Goal: Task Accomplishment & Management: Use online tool/utility

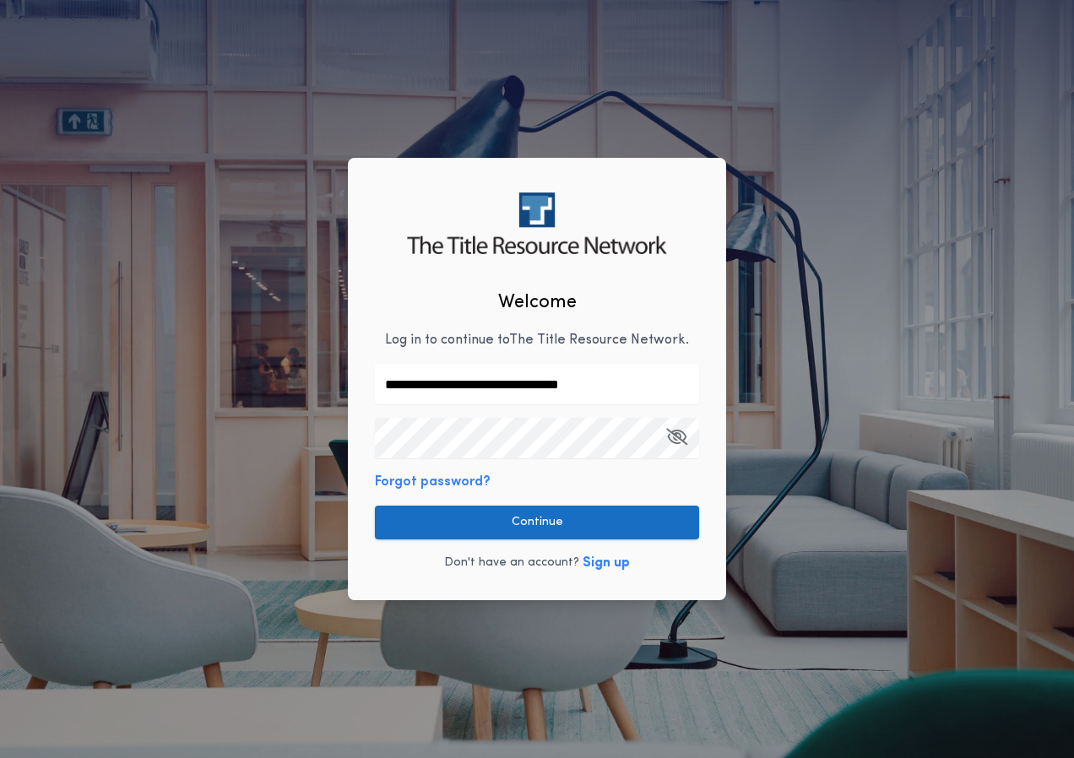
click at [538, 518] on button "Continue" at bounding box center [537, 523] width 324 height 34
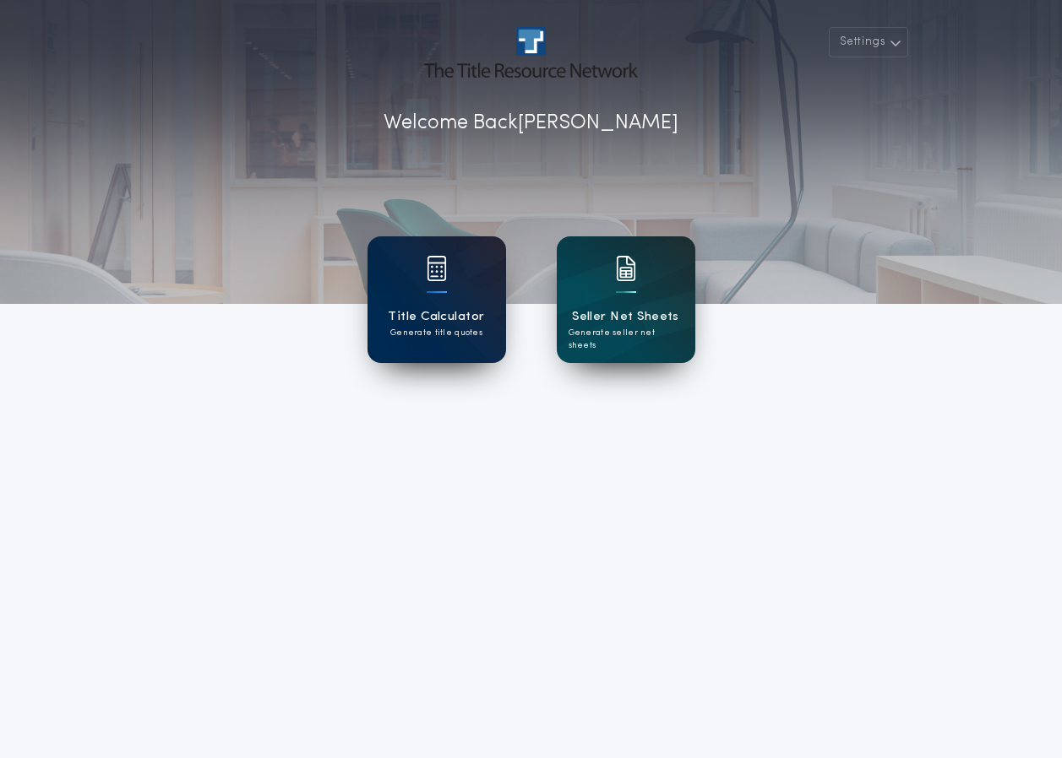
click at [438, 278] on img at bounding box center [437, 268] width 20 height 25
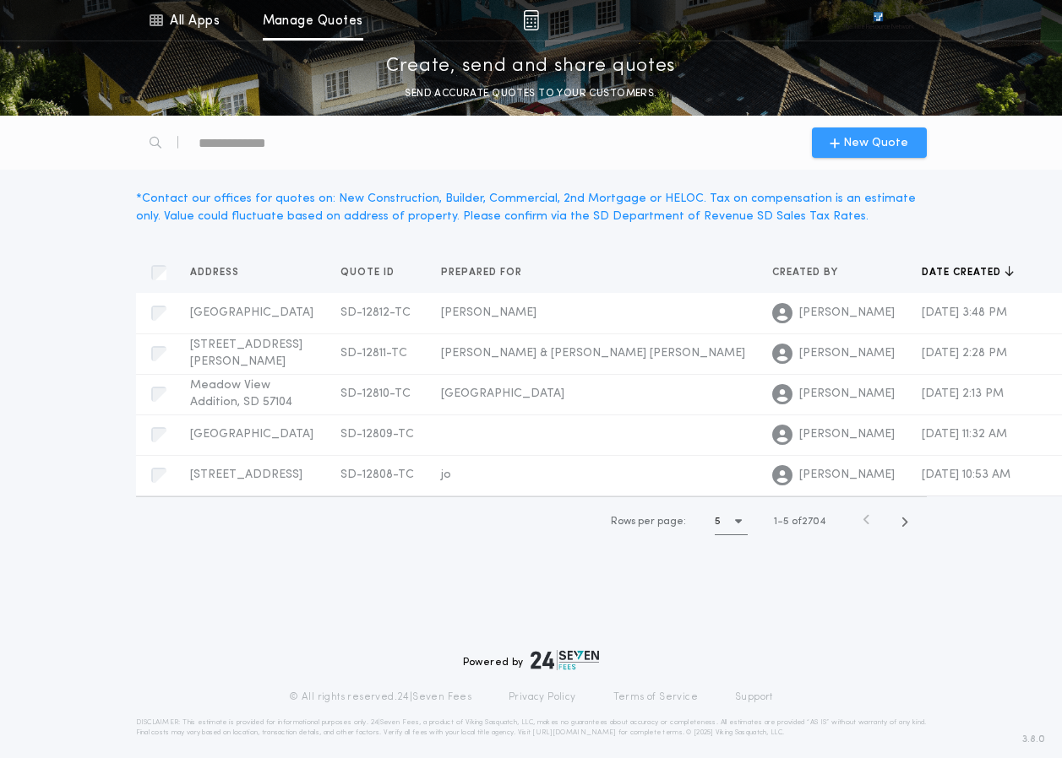
click at [851, 141] on span "New Quote" at bounding box center [875, 143] width 65 height 18
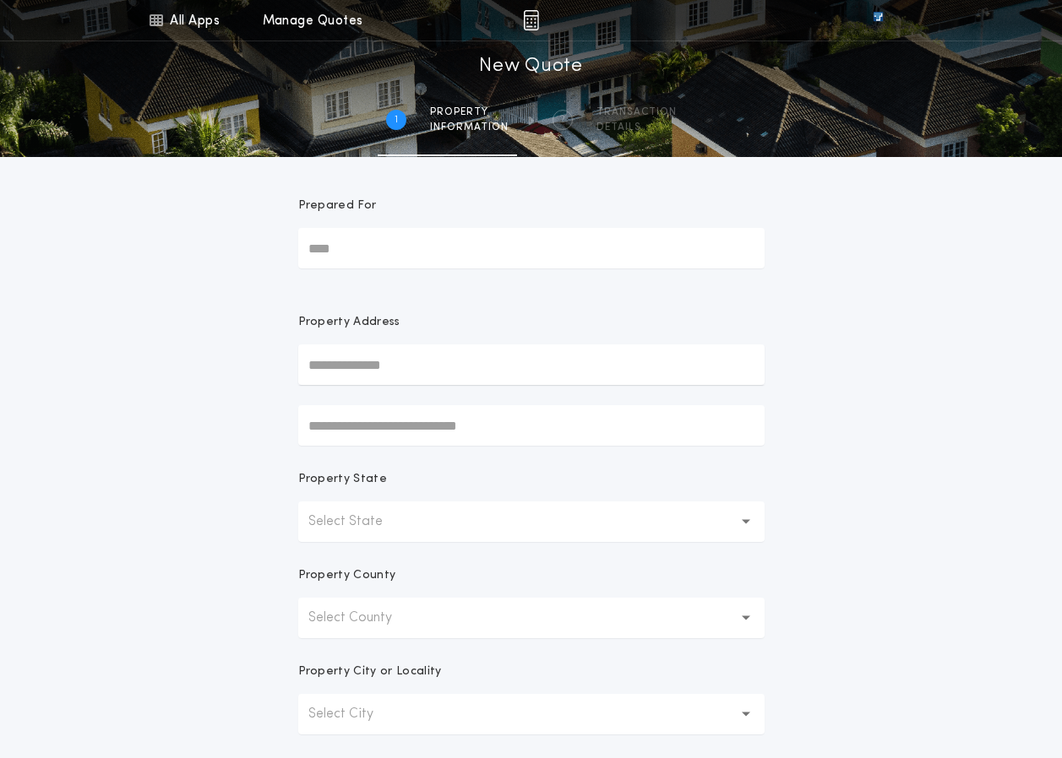
click at [391, 522] on p "Select State" at bounding box center [358, 522] width 101 height 20
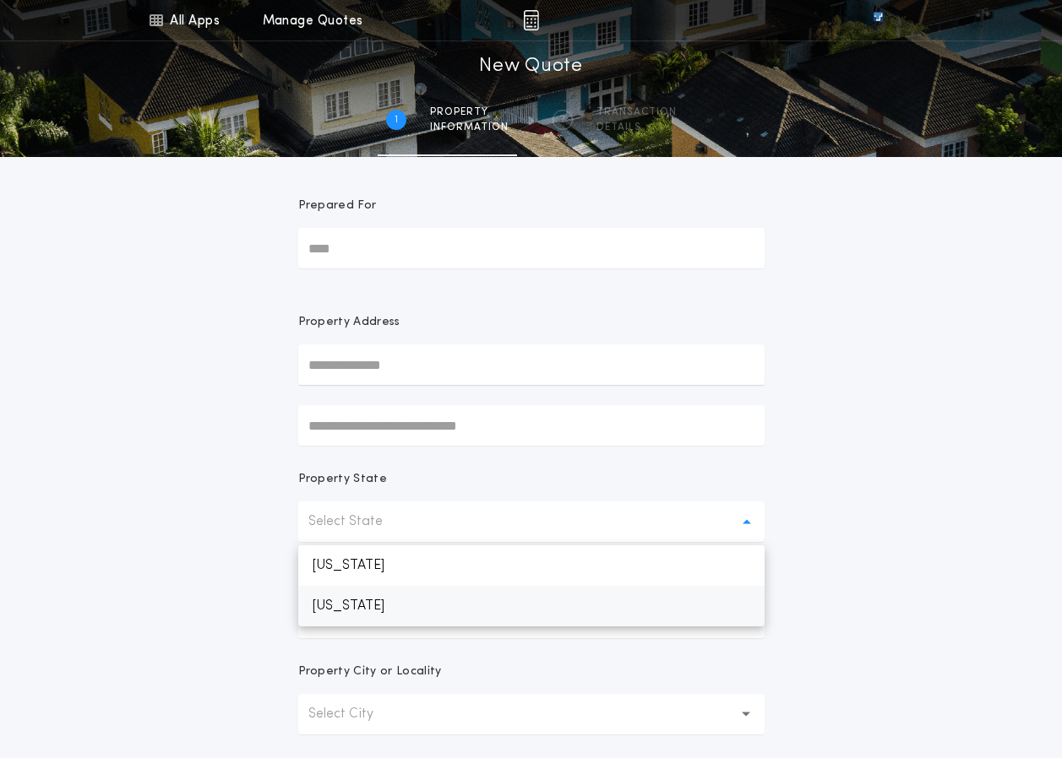
click at [392, 604] on p "South Dakota" at bounding box center [531, 606] width 466 height 41
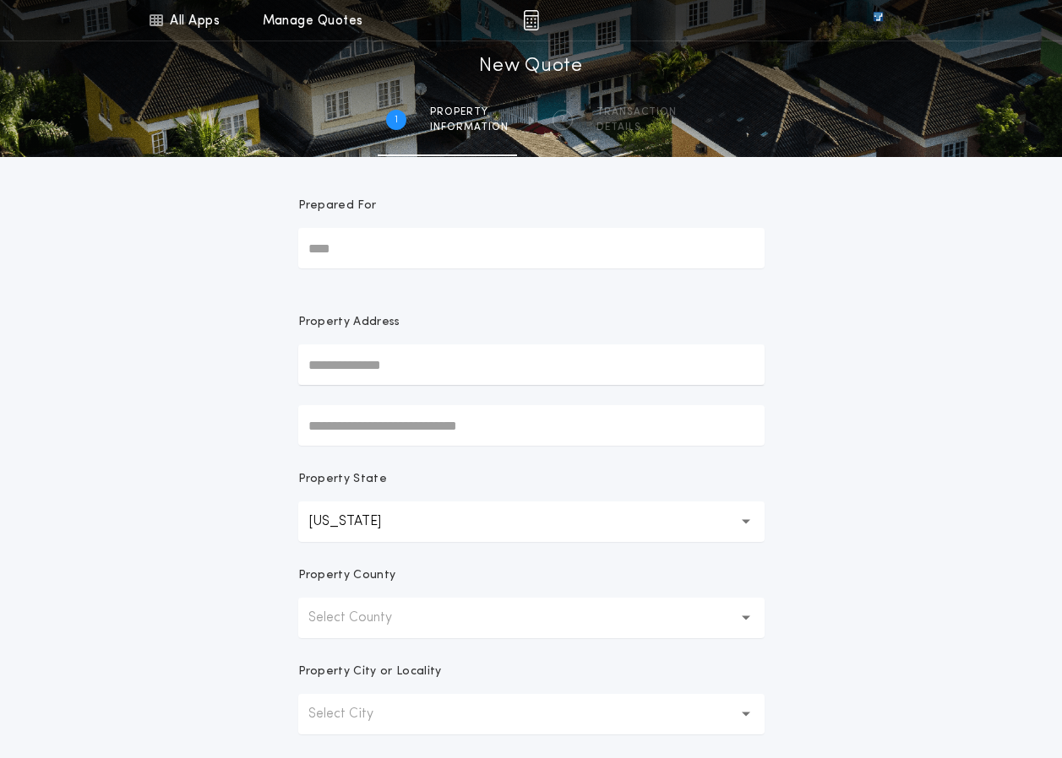
click at [366, 620] on p "Select County" at bounding box center [363, 618] width 111 height 20
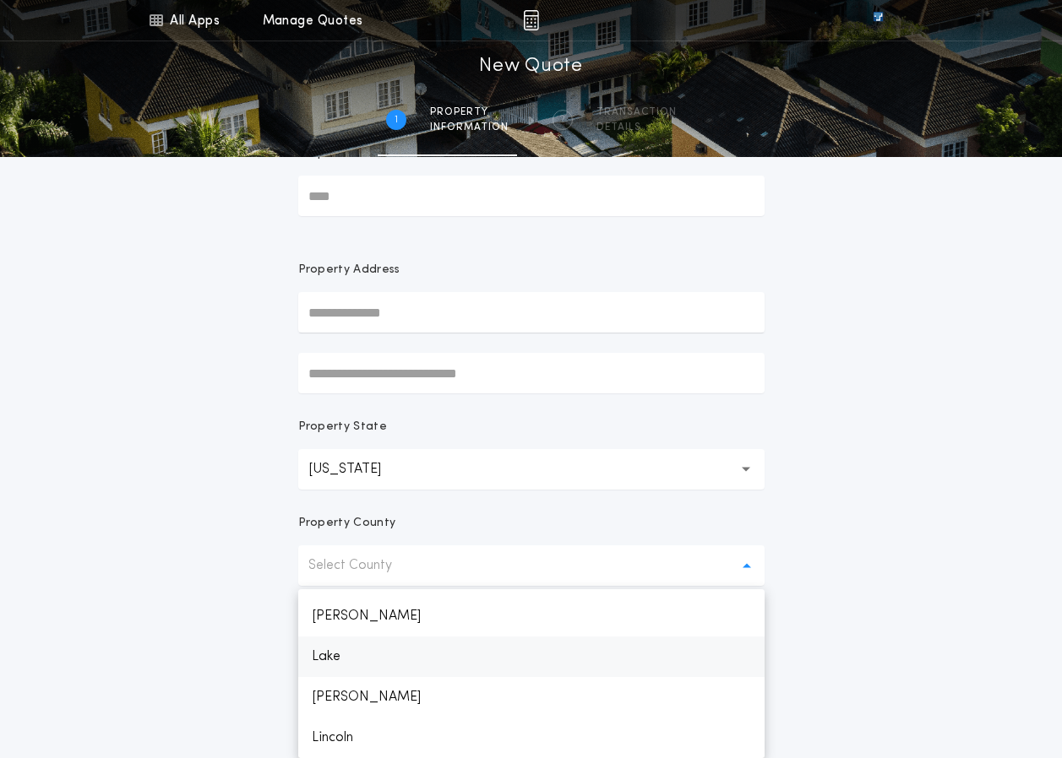
scroll to position [1578, 0]
click at [348, 655] on p "Lincoln" at bounding box center [531, 653] width 466 height 41
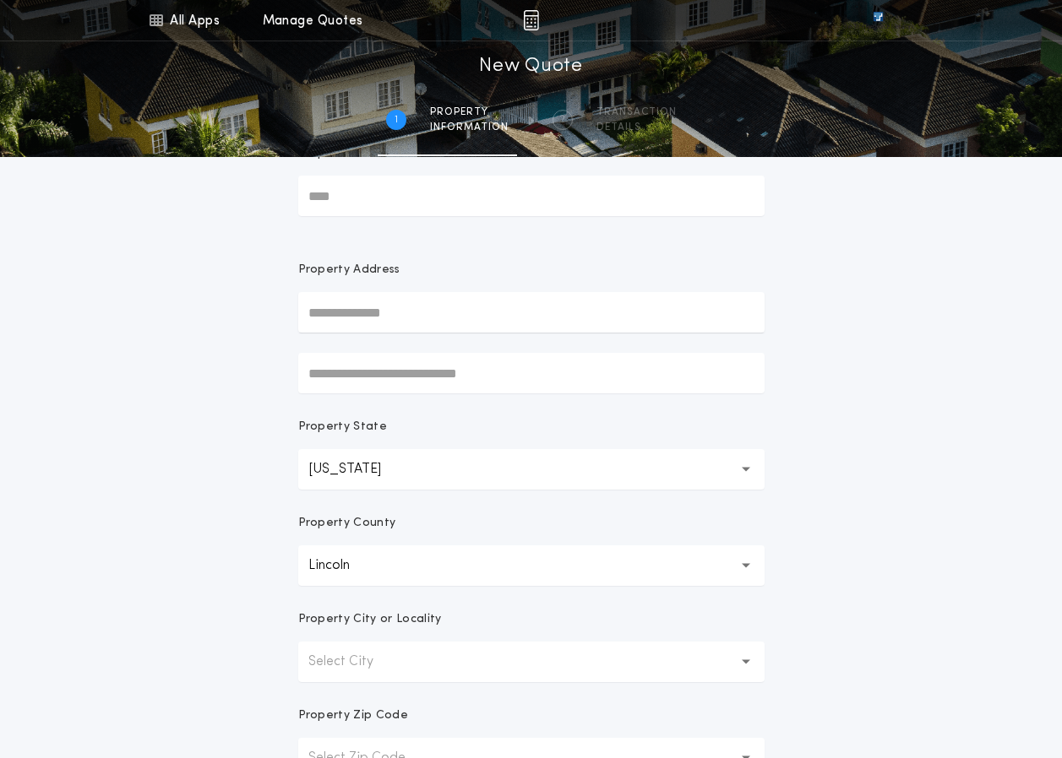
click at [370, 660] on p "Select City" at bounding box center [354, 662] width 92 height 20
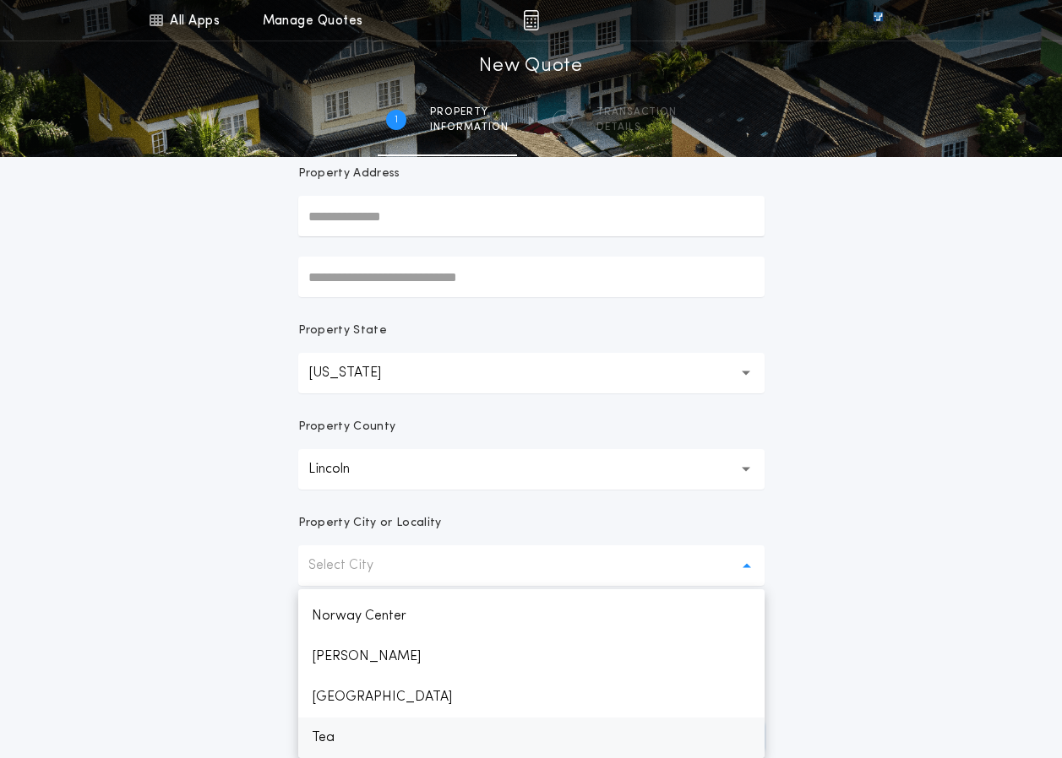
click at [329, 732] on p "Tea" at bounding box center [531, 738] width 466 height 41
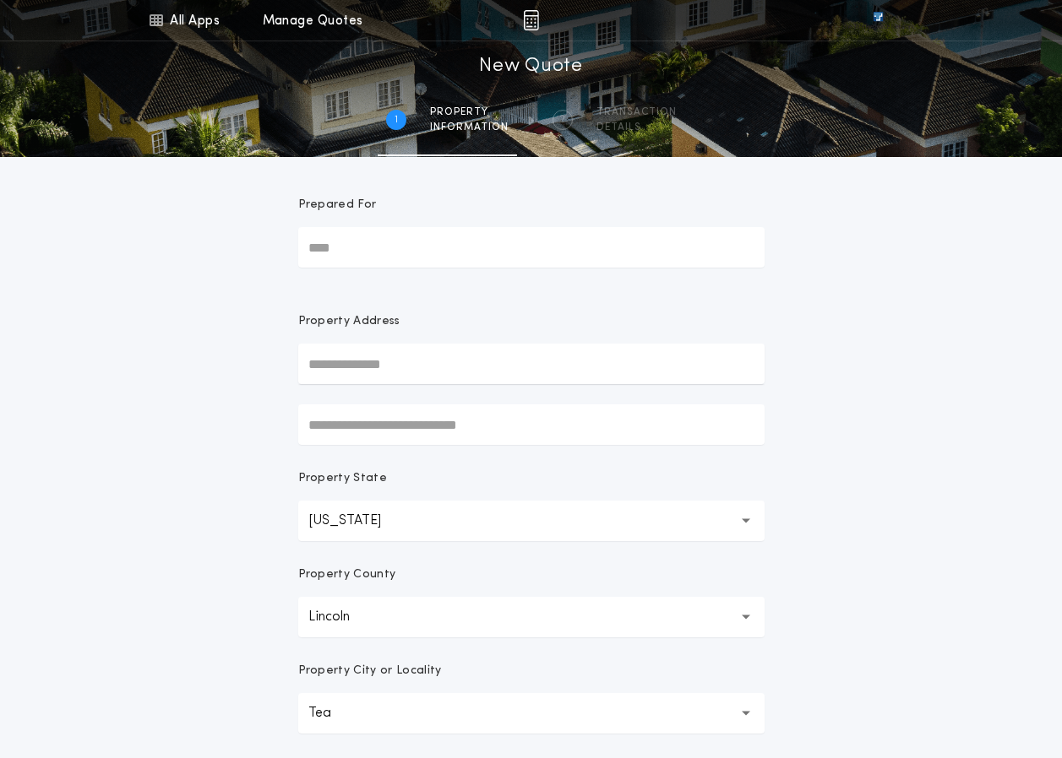
scroll to position [0, 0]
